Goal: Use online tool/utility: Utilize a website feature to perform a specific function

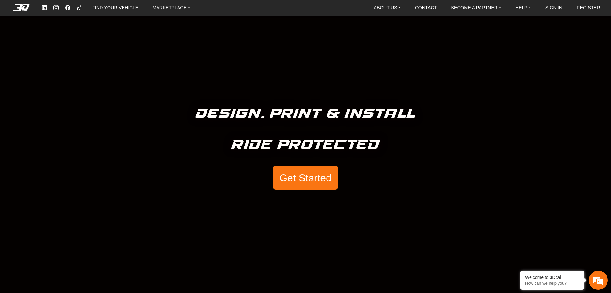
click at [305, 174] on button "Get Started" at bounding box center [305, 178] width 65 height 24
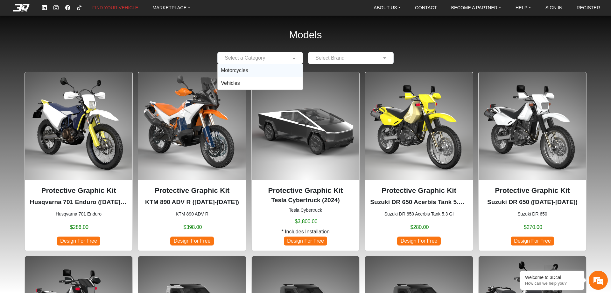
click at [288, 63] on div "Select a Category" at bounding box center [260, 58] width 86 height 12
click at [265, 74] on div "Motorcycles" at bounding box center [260, 70] width 85 height 13
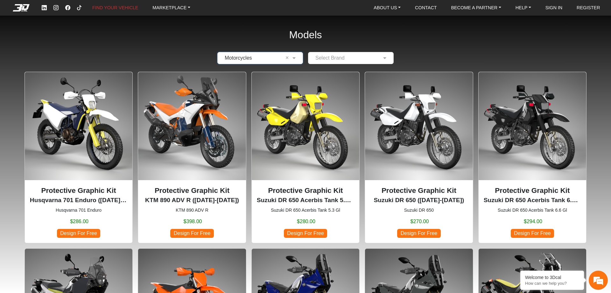
click at [342, 61] on input "text" at bounding box center [345, 58] width 66 height 8
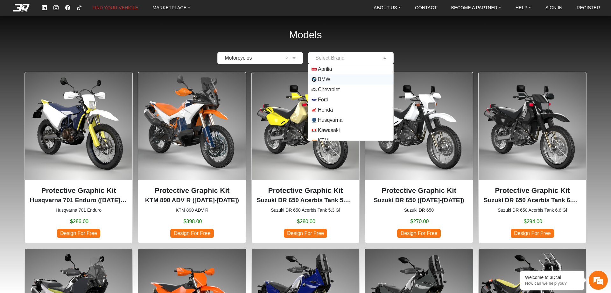
click at [323, 80] on span "BMW" at bounding box center [324, 79] width 12 height 8
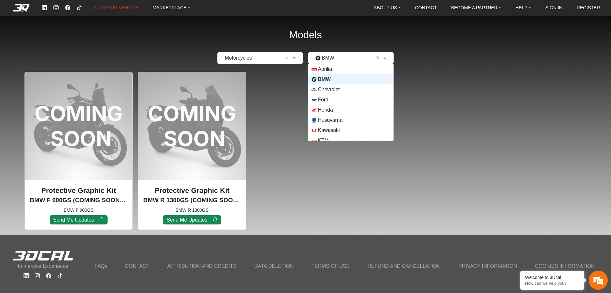
click at [347, 56] on input "text" at bounding box center [345, 58] width 66 height 8
click at [332, 120] on span "Husqvarna" at bounding box center [330, 120] width 25 height 8
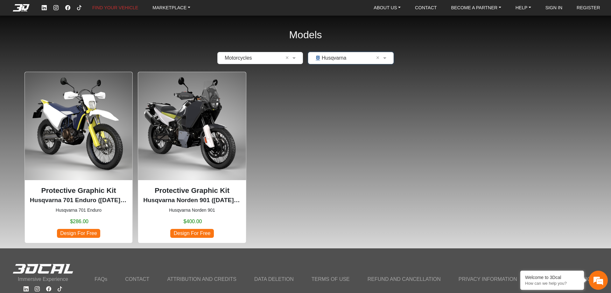
click at [181, 120] on img at bounding box center [192, 126] width 108 height 108
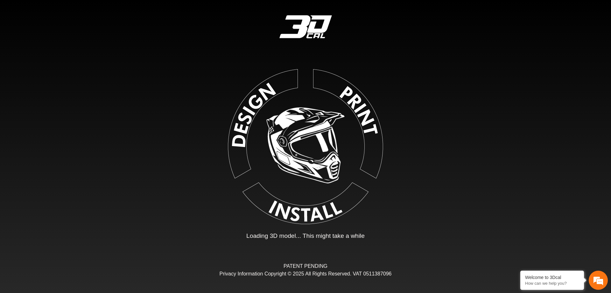
click at [249, 110] on img at bounding box center [305, 145] width 143 height 143
click at [300, 212] on img at bounding box center [305, 145] width 149 height 149
drag, startPoint x: 306, startPoint y: 160, endPoint x: 304, endPoint y: 210, distance: 50.3
click at [306, 160] on img at bounding box center [305, 145] width 146 height 146
type input "*"
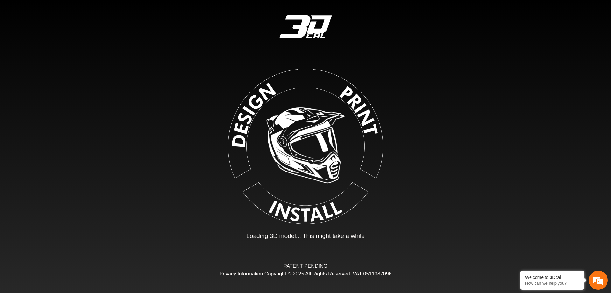
type input "*"
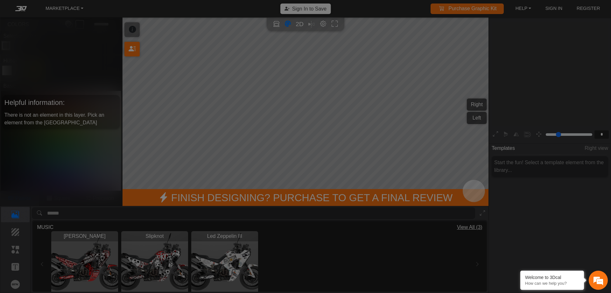
scroll to position [104, 98]
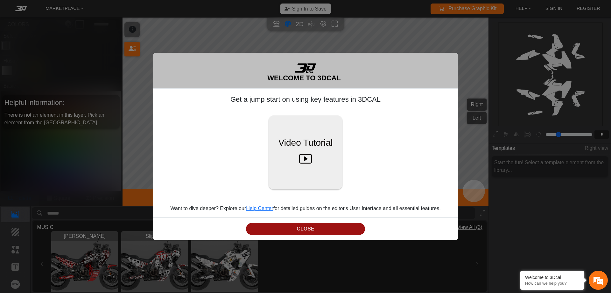
click at [312, 227] on button "CLOSE" at bounding box center [305, 229] width 119 height 12
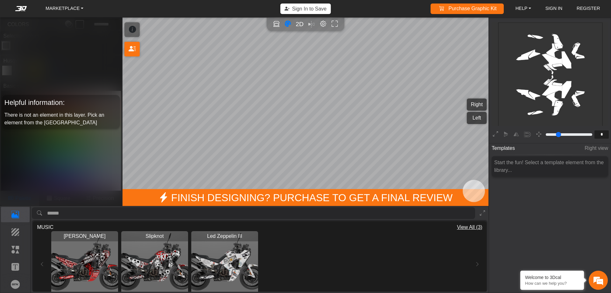
click at [89, 254] on img "View Ozzy Osbourne" at bounding box center [84, 264] width 67 height 67
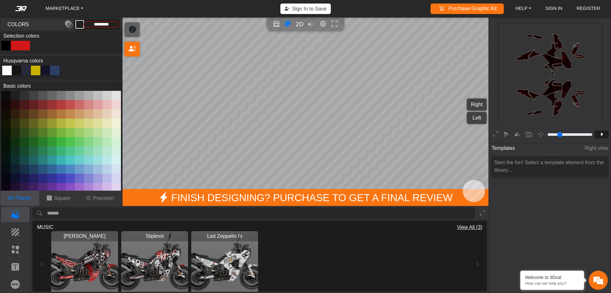
type input "*********"
click at [299, 25] on span "2D" at bounding box center [299, 23] width 9 height 7
type input "*"
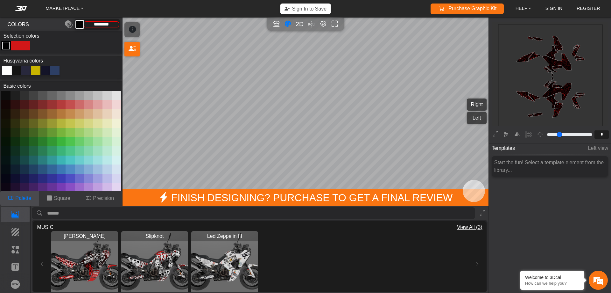
click at [18, 10] on em at bounding box center [20, 8] width 25 height 5
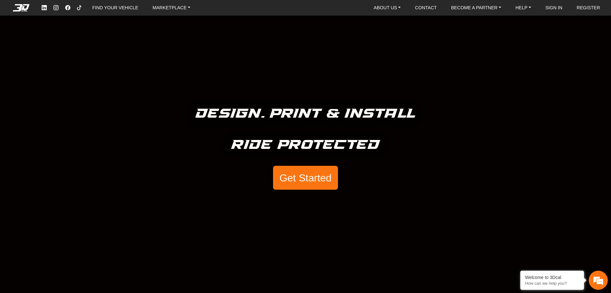
click at [310, 186] on button "Get Started" at bounding box center [305, 178] width 65 height 24
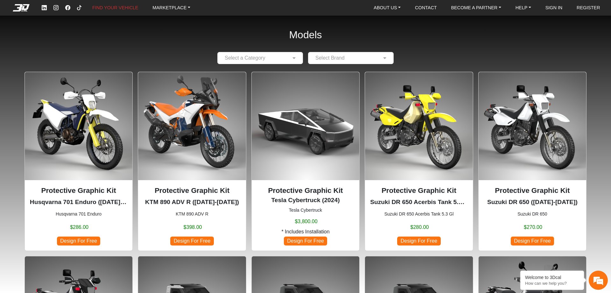
click at [285, 59] on input "text" at bounding box center [254, 58] width 66 height 8
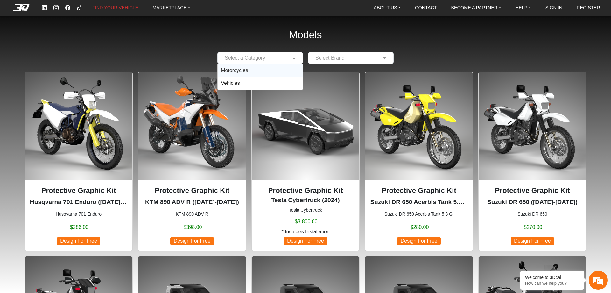
click at [245, 69] on span "Motorcycles" at bounding box center [234, 69] width 27 height 5
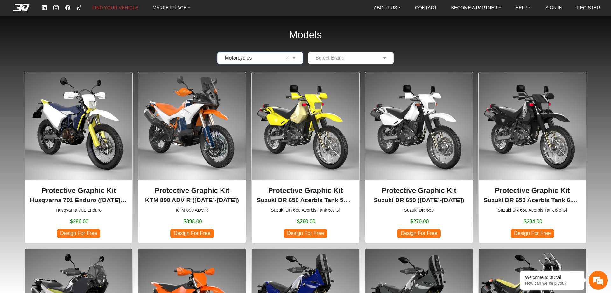
click at [332, 57] on input "text" at bounding box center [345, 58] width 66 height 8
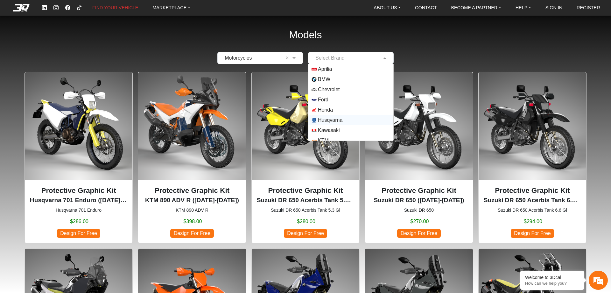
click at [322, 119] on span "Husqvarna" at bounding box center [330, 120] width 25 height 8
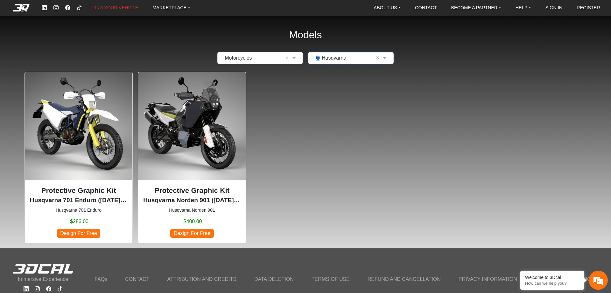
click at [192, 114] on img at bounding box center [192, 126] width 108 height 108
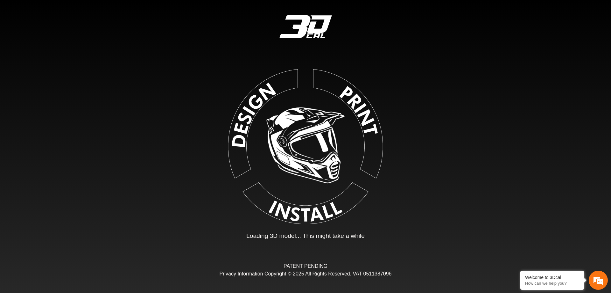
type input "*"
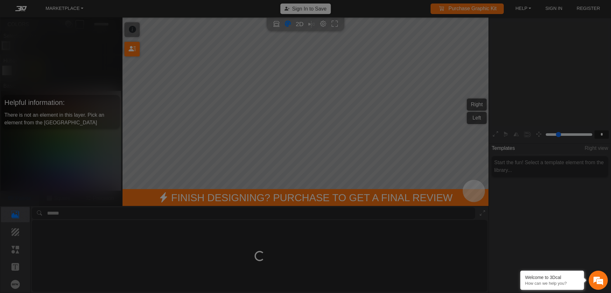
scroll to position [104, 98]
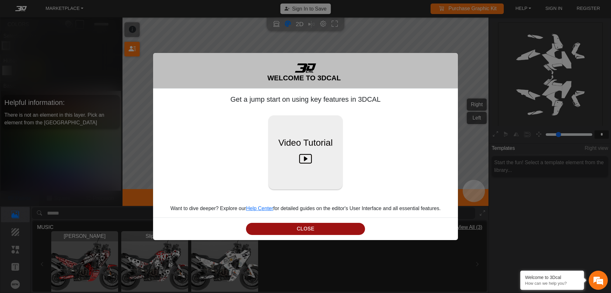
click at [307, 233] on button "CLOSE" at bounding box center [305, 229] width 119 height 12
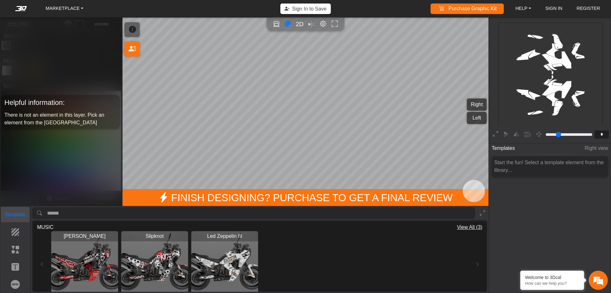
click at [18, 212] on p "Template" at bounding box center [15, 214] width 28 height 8
click at [12, 234] on p "Background" at bounding box center [15, 232] width 28 height 8
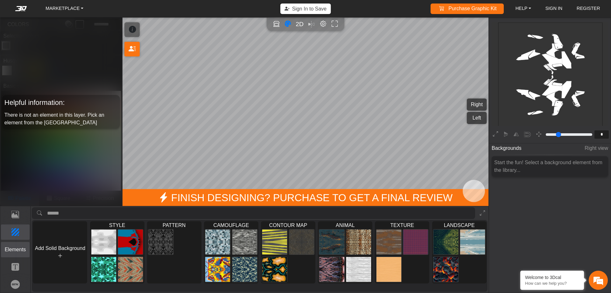
click at [17, 247] on p "Elements" at bounding box center [15, 249] width 28 height 8
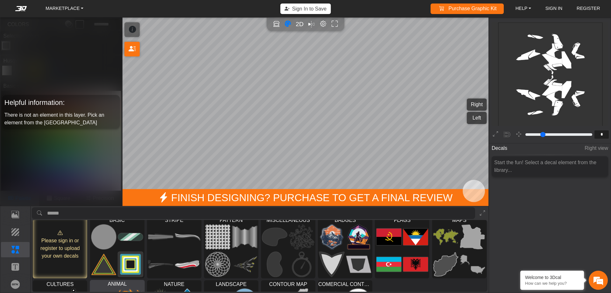
scroll to position [0, 0]
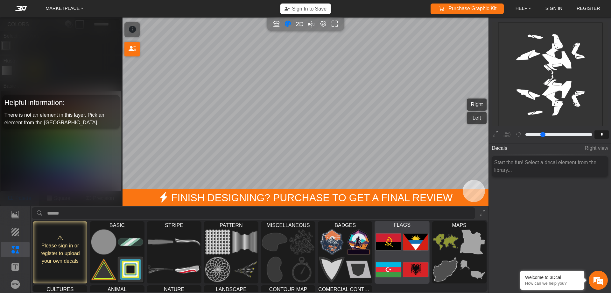
click at [387, 224] on span "FLAGS" at bounding box center [402, 224] width 54 height 7
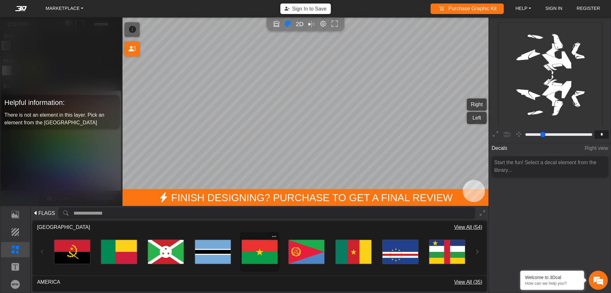
click at [273, 234] on icon at bounding box center [274, 236] width 4 height 4
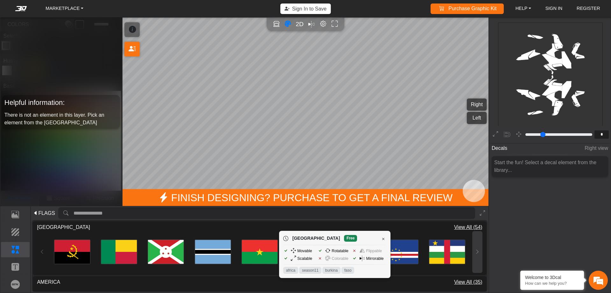
click at [476, 251] on icon at bounding box center [477, 251] width 5 height 5
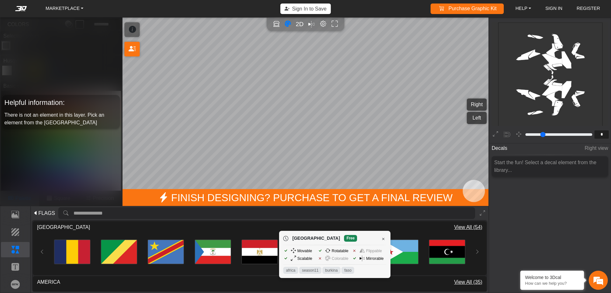
click at [472, 228] on span "View All (54)" at bounding box center [468, 227] width 28 height 8
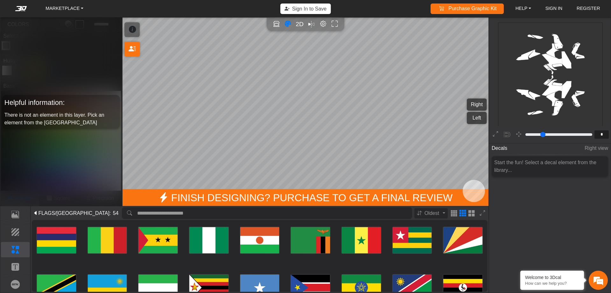
scroll to position [155, 0]
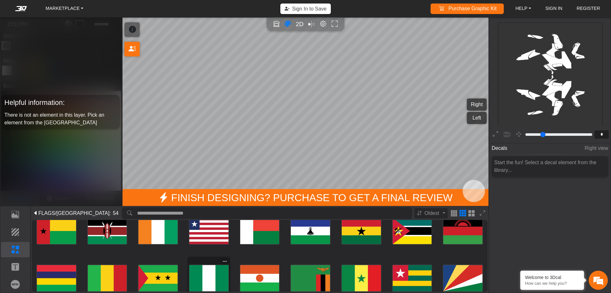
click at [224, 259] on icon at bounding box center [225, 261] width 4 height 4
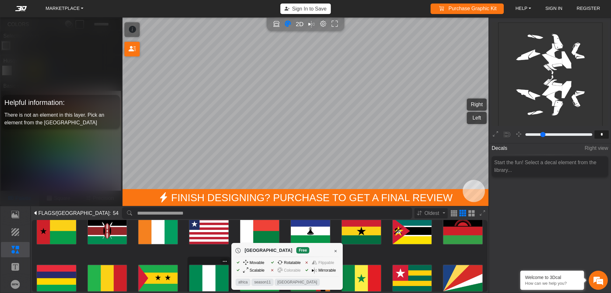
click at [224, 259] on icon at bounding box center [225, 261] width 4 height 4
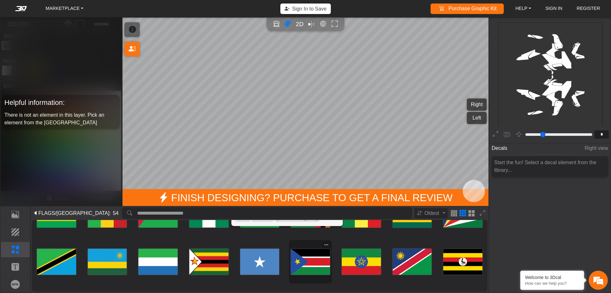
click at [325, 245] on icon at bounding box center [326, 244] width 4 height 4
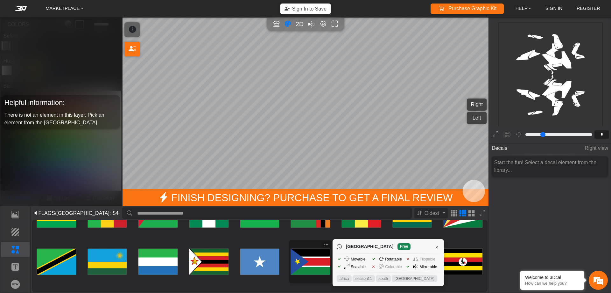
click at [327, 243] on icon at bounding box center [326, 244] width 4 height 4
click at [479, 234] on div "Loading..." at bounding box center [463, 214] width 43 height 43
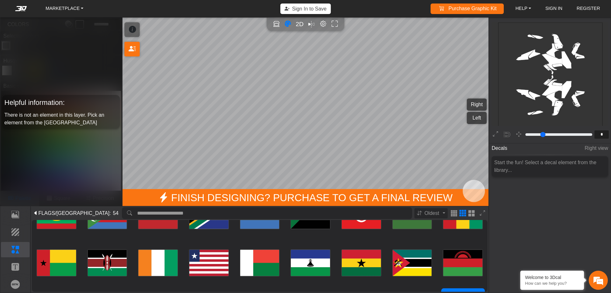
scroll to position [155, 0]
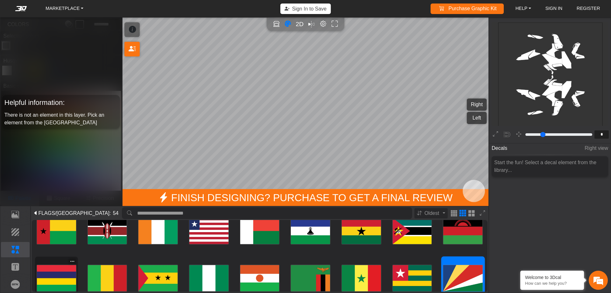
click at [73, 257] on div "Loading..." at bounding box center [56, 277] width 43 height 43
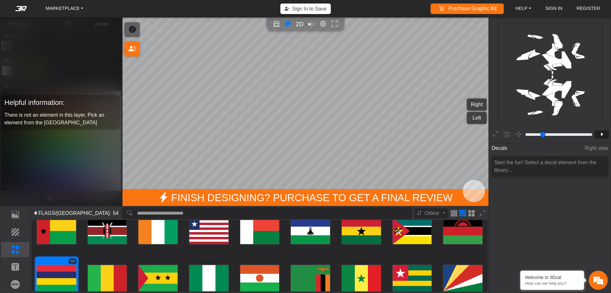
click at [73, 259] on icon at bounding box center [72, 261] width 4 height 4
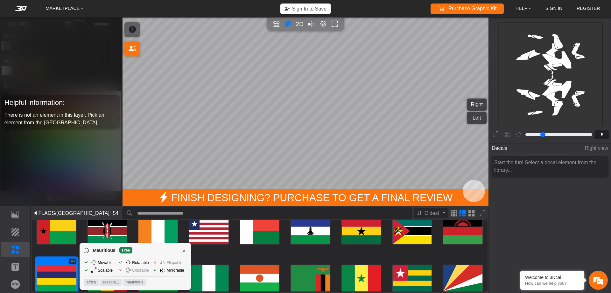
click at [72, 259] on icon at bounding box center [72, 261] width 4 height 4
click at [220, 256] on div "Loading..." at bounding box center [209, 277] width 43 height 43
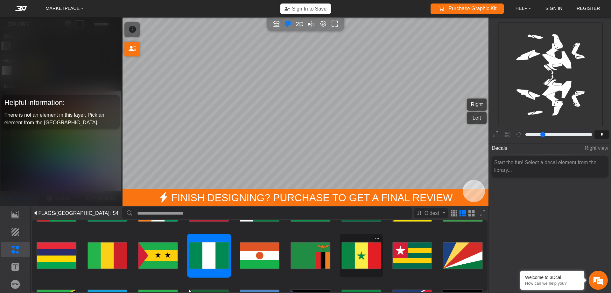
scroll to position [187, 0]
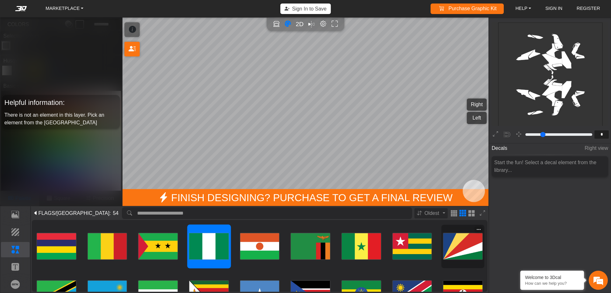
click at [458, 251] on img at bounding box center [463, 245] width 39 height 39
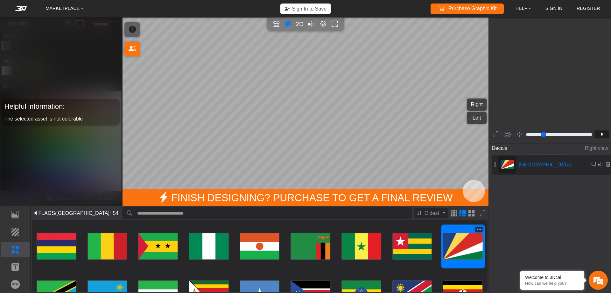
type input "**"
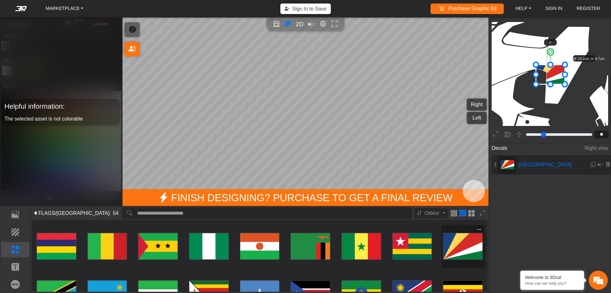
scroll to position [728, 702]
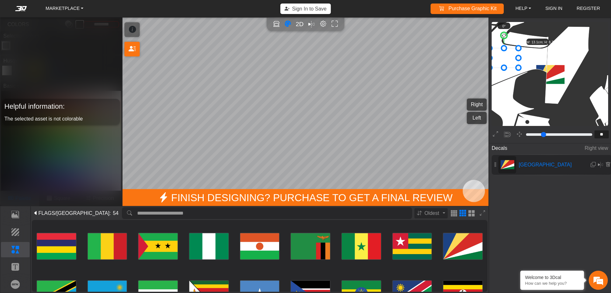
drag, startPoint x: 554, startPoint y: 72, endPoint x: 508, endPoint y: 55, distance: 49.3
click at [508, 55] on icon at bounding box center [504, 57] width 29 height 19
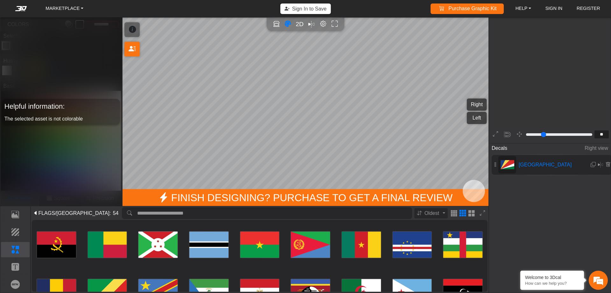
scroll to position [712, 655]
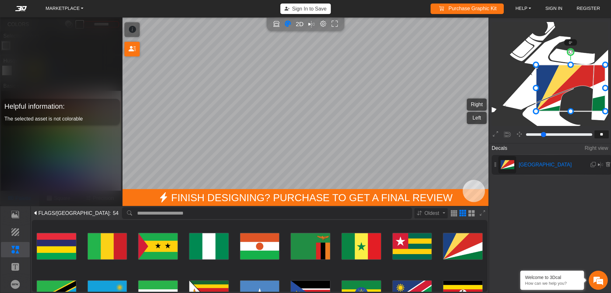
drag, startPoint x: 565, startPoint y: 84, endPoint x: 628, endPoint y: 102, distance: 65.3
click at [22, 8] on em at bounding box center [20, 8] width 25 height 5
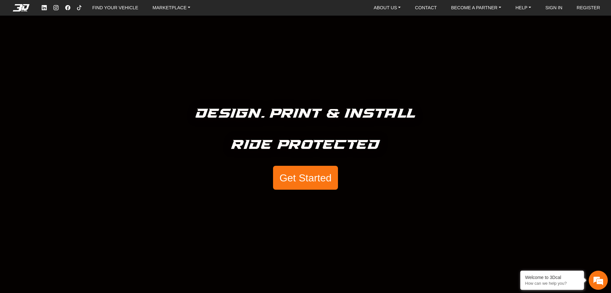
click at [306, 181] on button "Get Started" at bounding box center [305, 178] width 65 height 24
